Goal: Communication & Community: Answer question/provide support

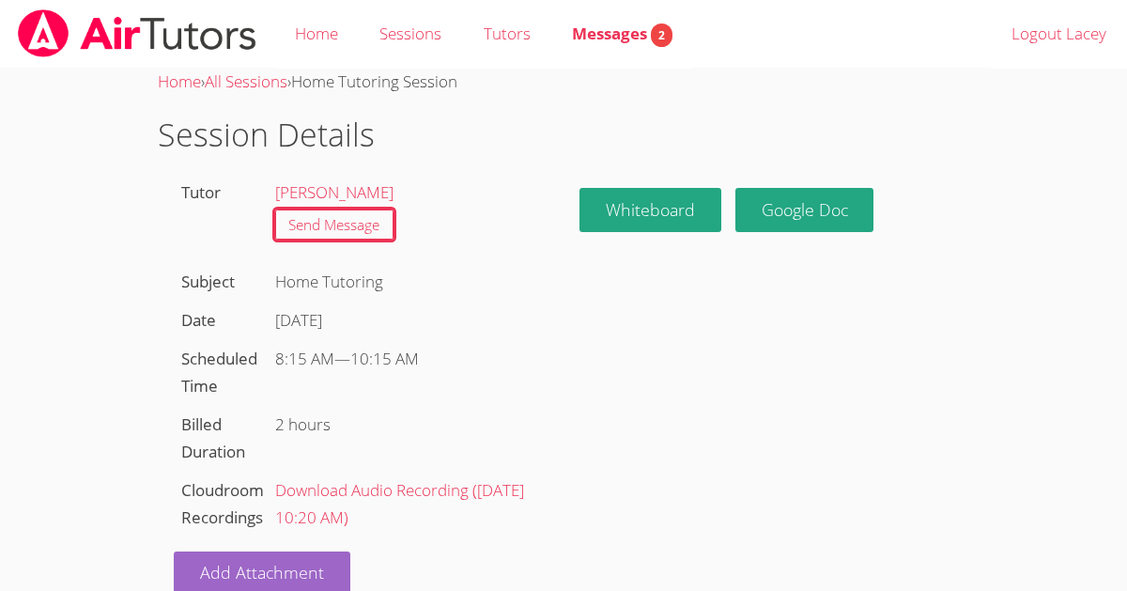
click at [652, 123] on h1 "Session Details" at bounding box center [564, 135] width 812 height 48
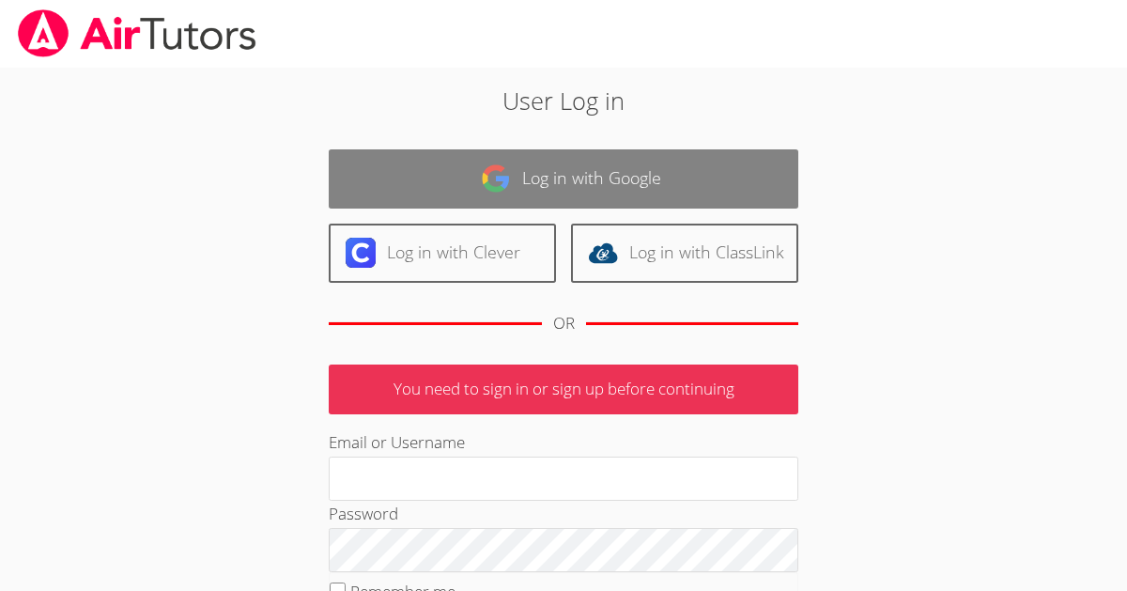
click at [544, 152] on link "Log in with Google" at bounding box center [564, 178] width 470 height 59
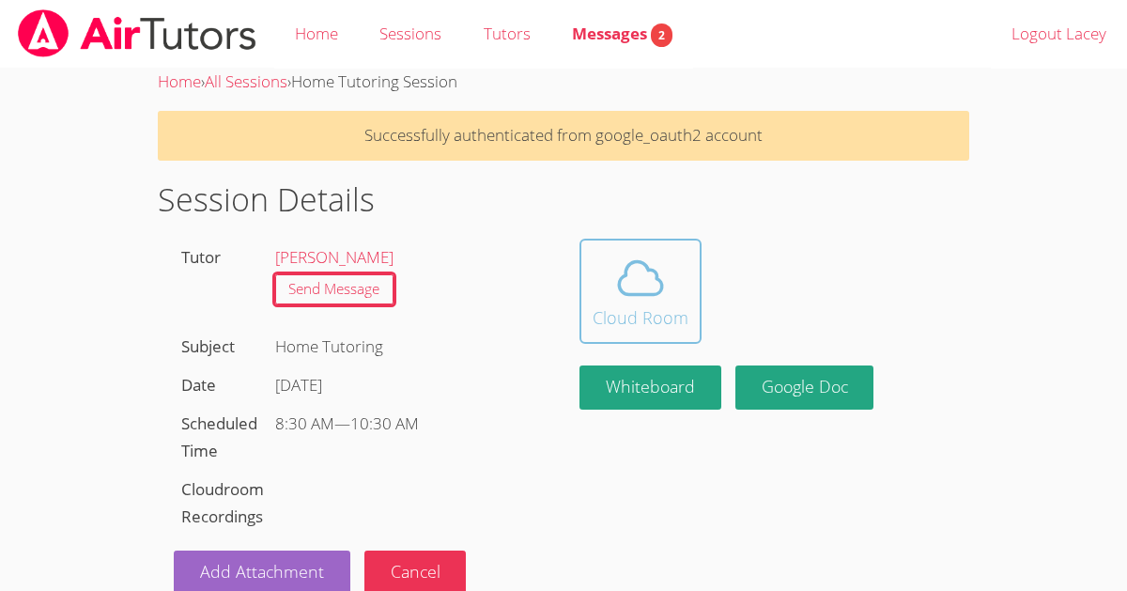
click at [623, 268] on icon at bounding box center [640, 278] width 53 height 53
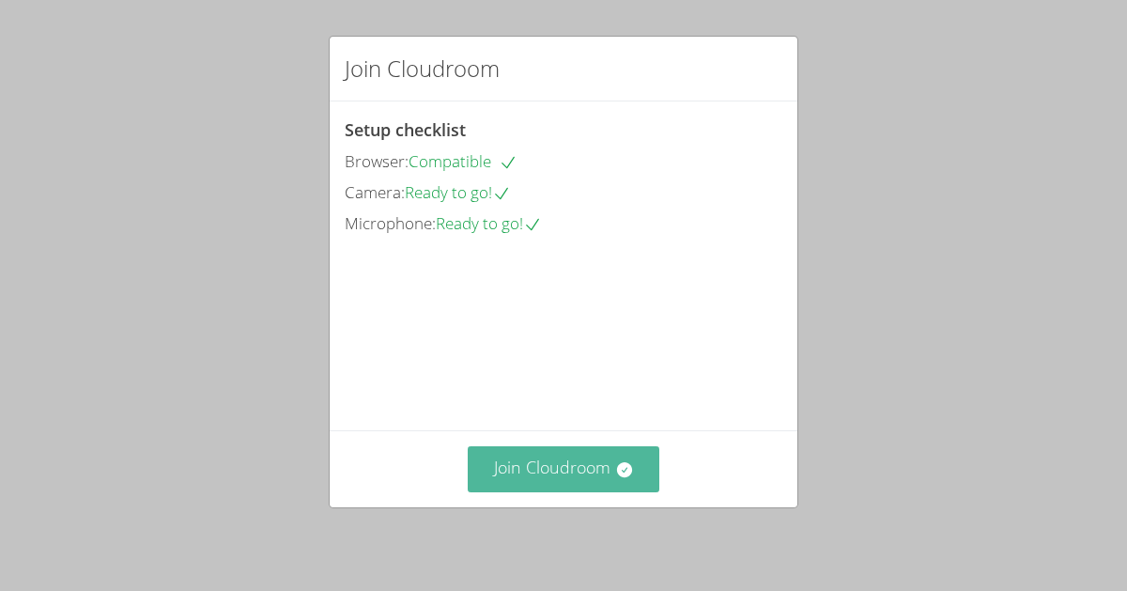
click at [549, 474] on button "Join Cloudroom" at bounding box center [564, 469] width 193 height 46
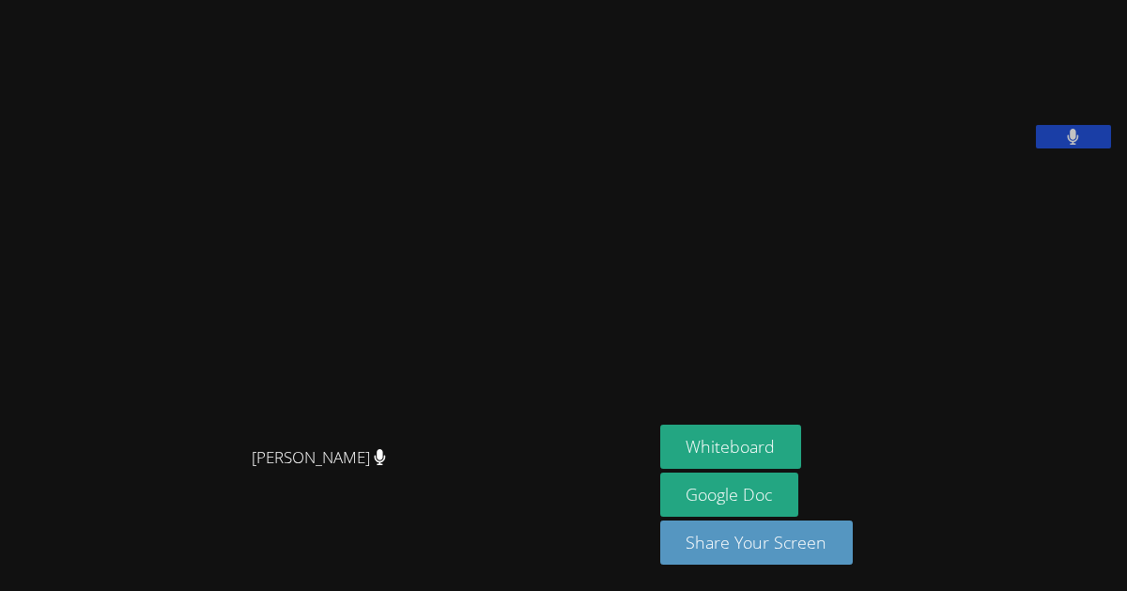
click at [1062, 148] on button at bounding box center [1073, 136] width 75 height 23
click at [1079, 145] on icon at bounding box center [1073, 137] width 20 height 16
click at [69, 472] on div "[PERSON_NAME]" at bounding box center [327, 474] width 638 height 75
click at [698, 344] on aside "[PERSON_NAME] Whiteboard Google Doc Share Your Screen" at bounding box center [888, 295] width 470 height 591
click at [1105, 148] on button at bounding box center [1073, 136] width 75 height 23
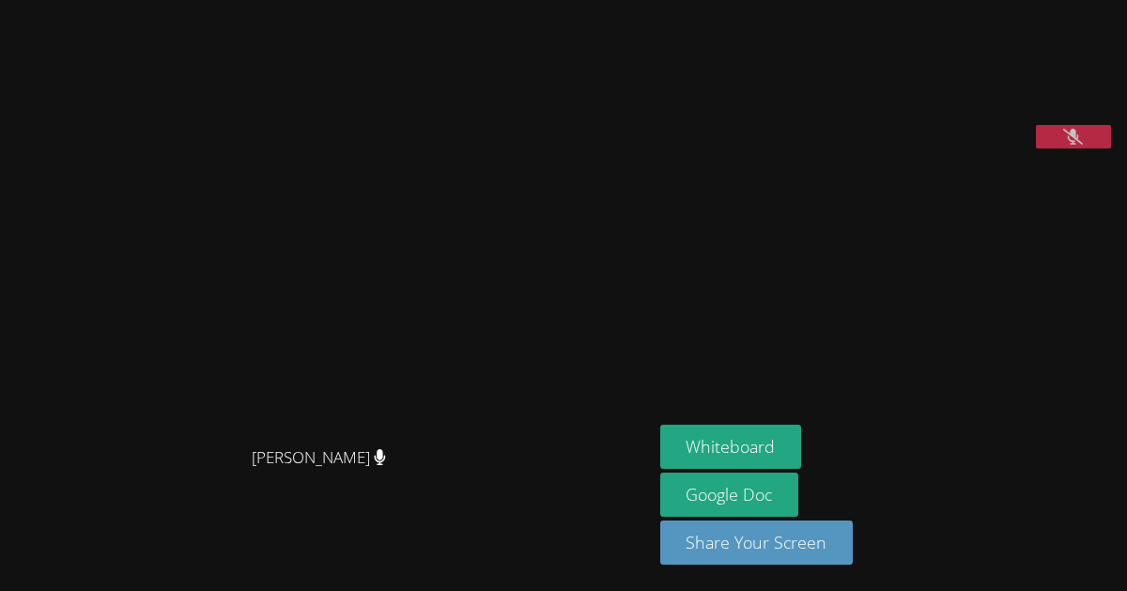
click at [1064, 148] on button at bounding box center [1073, 136] width 75 height 23
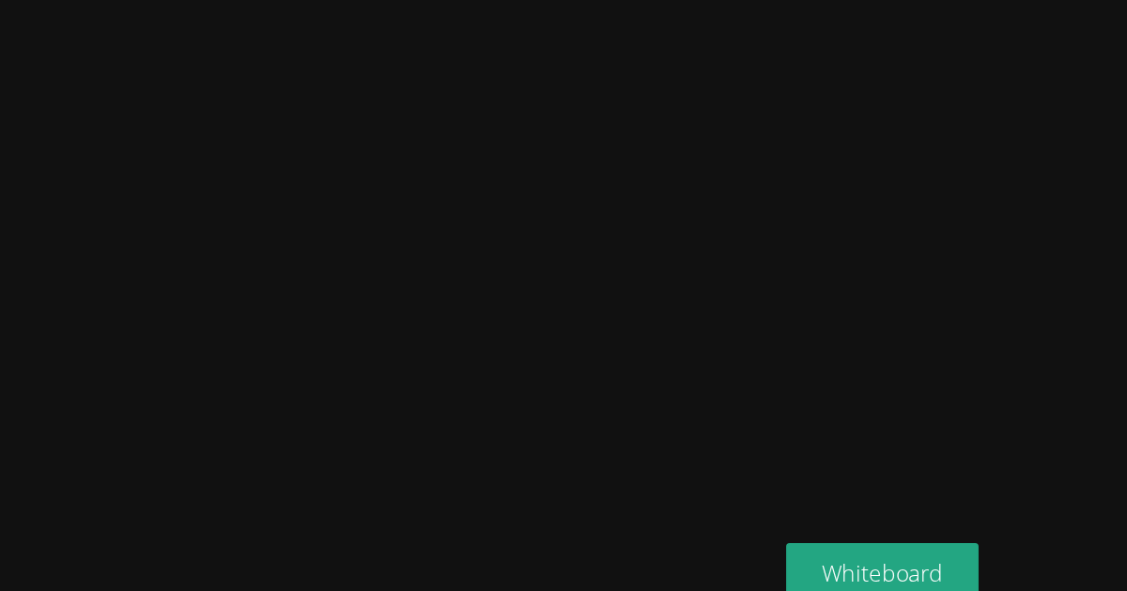
click at [727, 328] on div "[PERSON_NAME] [PERSON_NAME] Whiteboard Google Doc Share Your Screen" at bounding box center [563, 295] width 1127 height 591
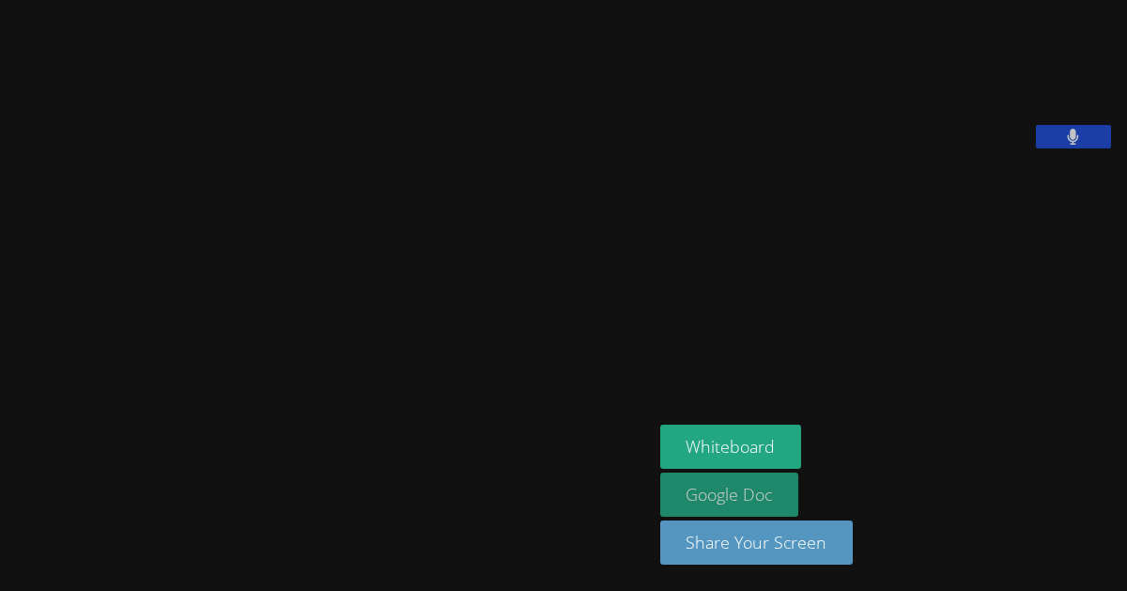
click at [735, 496] on link "Google Doc" at bounding box center [729, 494] width 139 height 44
click at [1070, 148] on button at bounding box center [1073, 136] width 75 height 23
click at [1076, 145] on icon at bounding box center [1073, 137] width 20 height 16
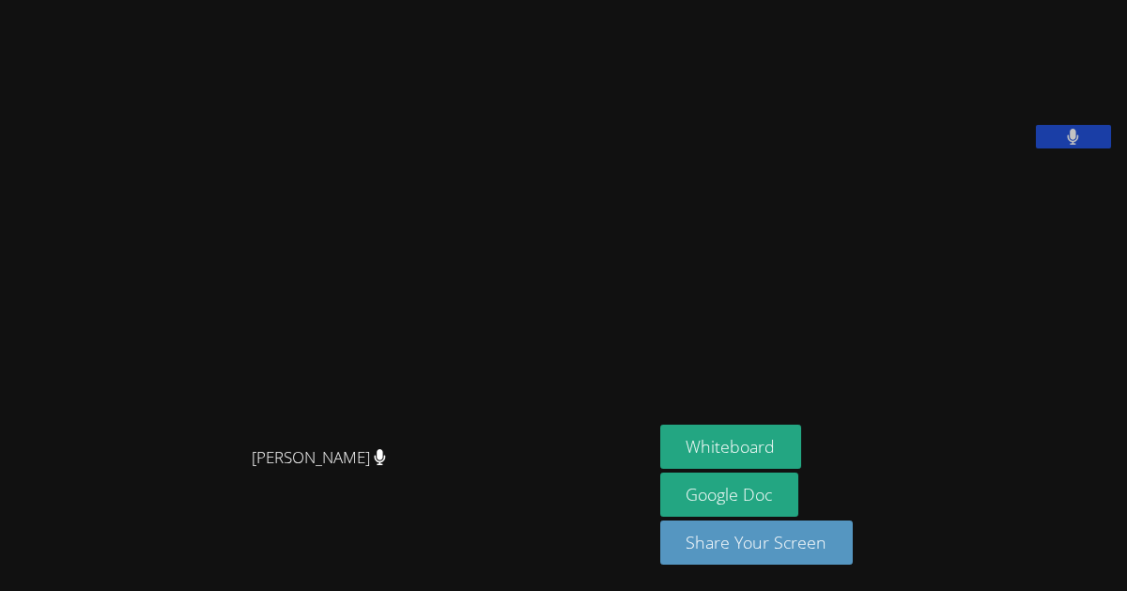
click at [1066, 148] on button at bounding box center [1073, 136] width 75 height 23
click at [1045, 148] on button at bounding box center [1073, 136] width 75 height 23
click at [1060, 148] on button at bounding box center [1073, 136] width 75 height 23
click at [1056, 148] on button at bounding box center [1073, 136] width 75 height 23
click at [1066, 148] on button at bounding box center [1073, 136] width 75 height 23
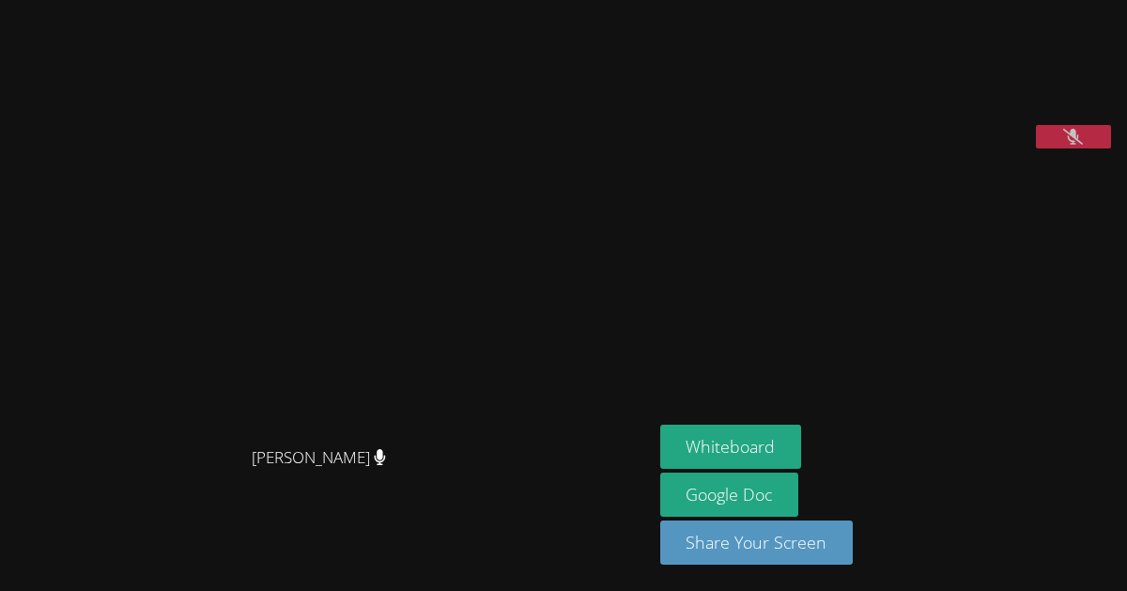
click at [1060, 148] on button at bounding box center [1073, 136] width 75 height 23
click at [1065, 148] on button at bounding box center [1073, 136] width 75 height 23
click at [1084, 148] on button at bounding box center [1073, 136] width 75 height 23
click at [1076, 145] on icon at bounding box center [1073, 137] width 11 height 16
click at [1092, 148] on button at bounding box center [1073, 136] width 75 height 23
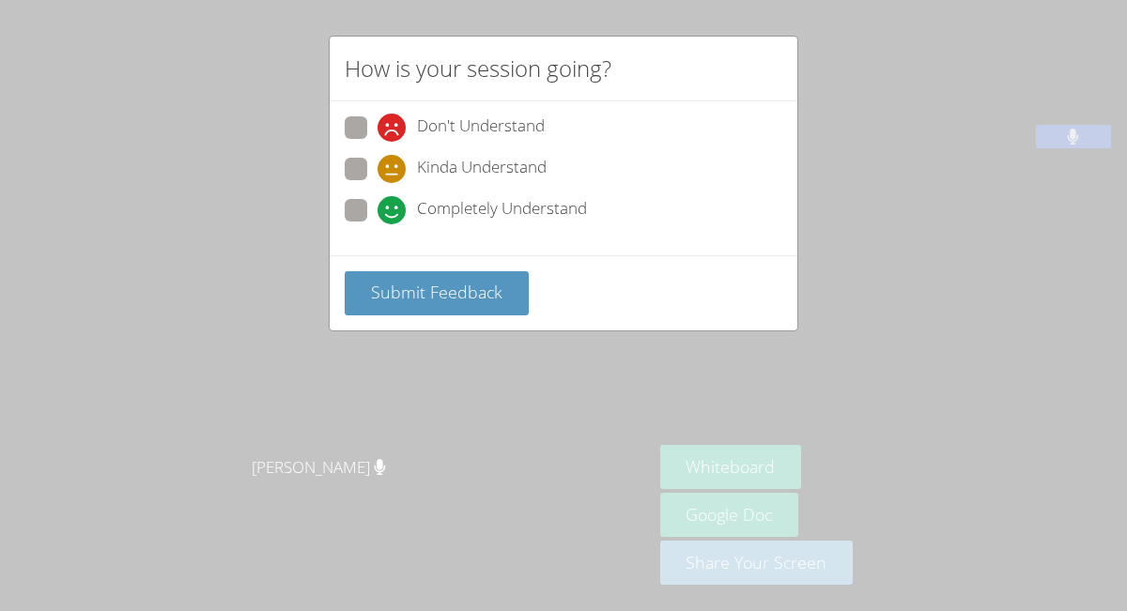
click at [378, 224] on span at bounding box center [378, 224] width 0 height 0
click at [378, 214] on input "Completely Understand" at bounding box center [386, 207] width 16 height 16
radio input "true"
click at [440, 293] on span "Submit Feedback" at bounding box center [437, 292] width 132 height 23
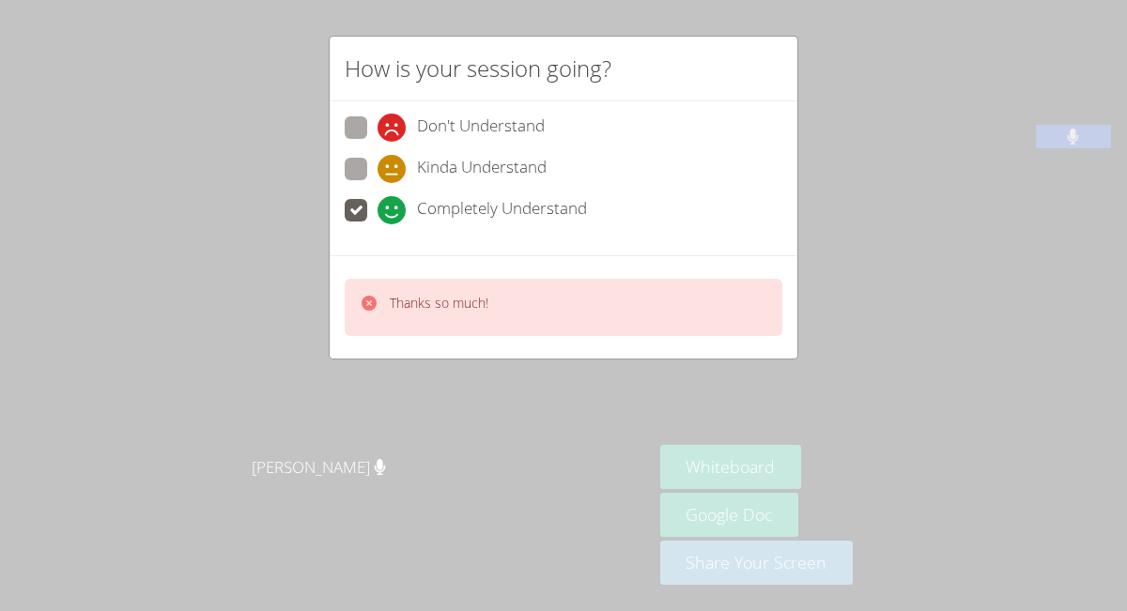
click at [1010, 383] on div "How is your session going? Don't Understand Kinda Understand Completely Underst…" at bounding box center [563, 305] width 1127 height 611
